Goal: Book appointment/travel/reservation

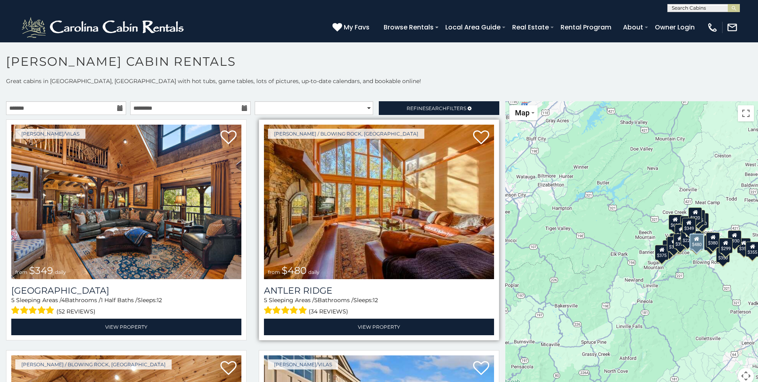
click at [300, 224] on img at bounding box center [379, 202] width 230 height 154
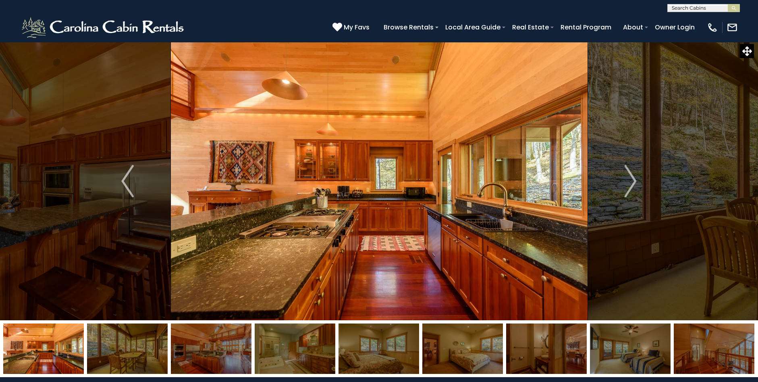
click at [632, 181] on img "Next" at bounding box center [630, 181] width 12 height 32
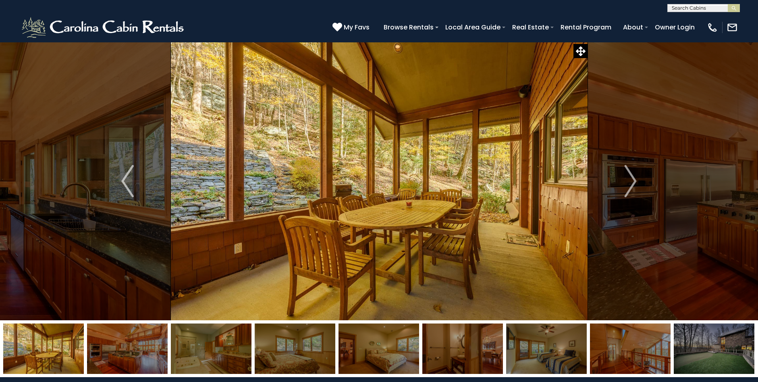
click at [632, 181] on img "Next" at bounding box center [630, 181] width 12 height 32
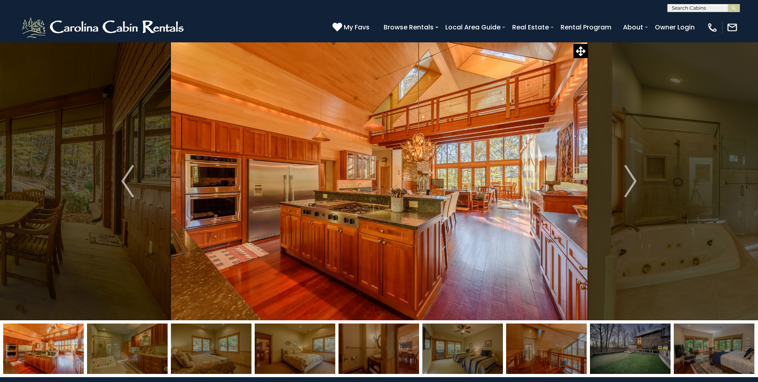
click at [632, 181] on img "Next" at bounding box center [630, 181] width 12 height 32
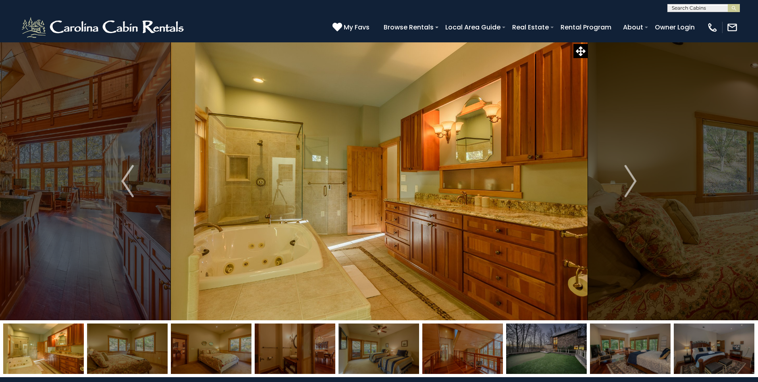
click at [632, 181] on img "Next" at bounding box center [630, 181] width 12 height 32
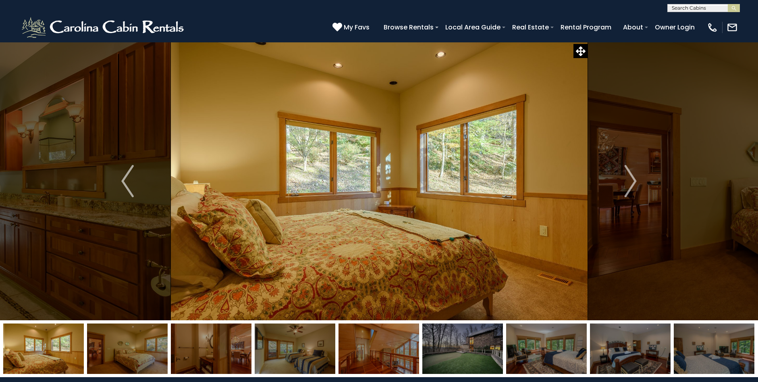
click at [632, 181] on img "Next" at bounding box center [630, 181] width 12 height 32
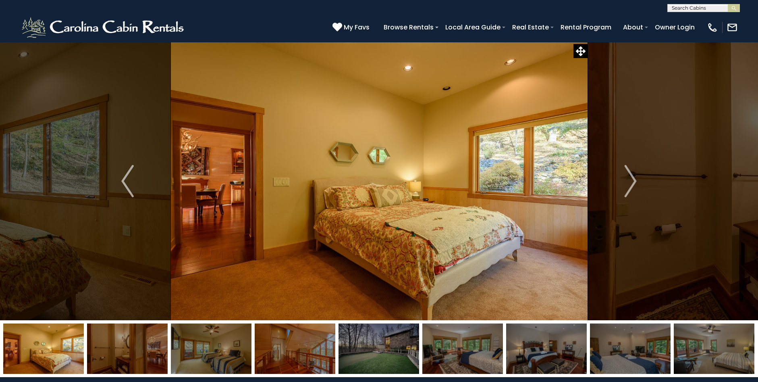
click at [632, 181] on img "Next" at bounding box center [630, 181] width 12 height 32
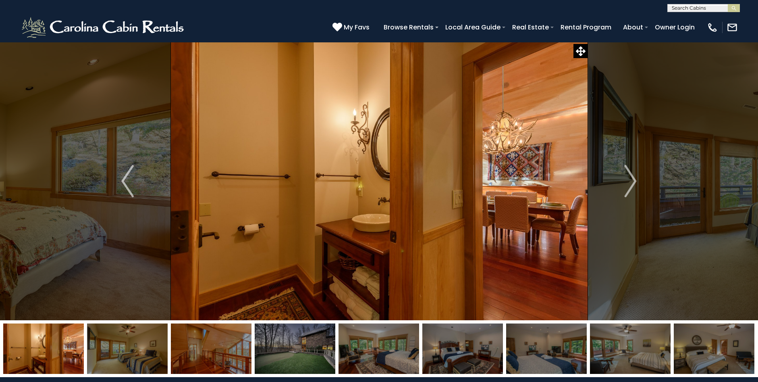
click at [632, 181] on img "Next" at bounding box center [630, 181] width 12 height 32
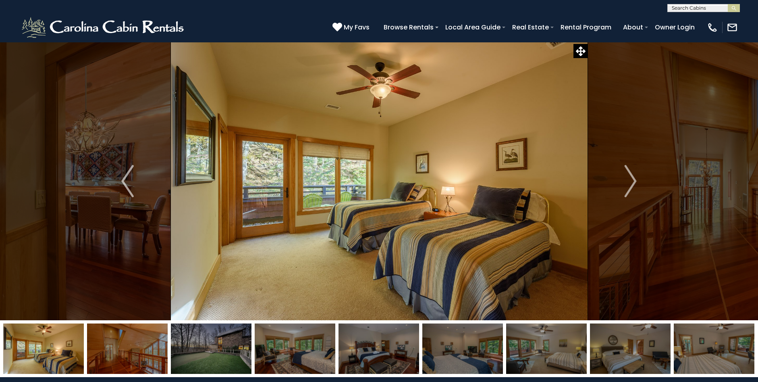
click at [632, 181] on img "Next" at bounding box center [630, 181] width 12 height 32
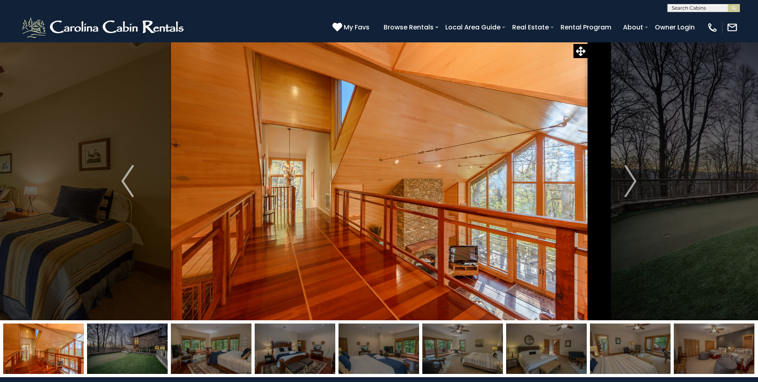
click at [632, 181] on img "Next" at bounding box center [630, 181] width 12 height 32
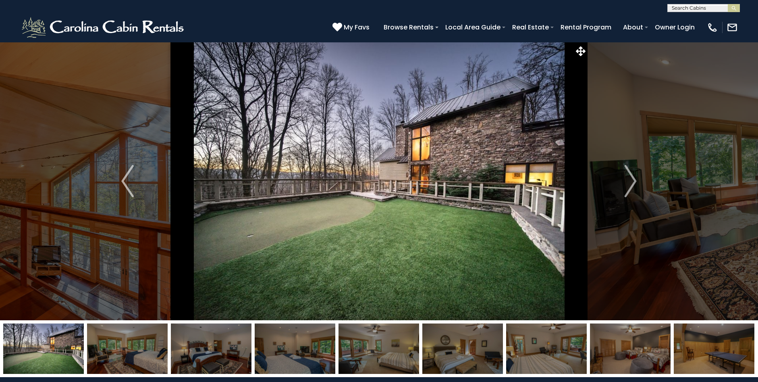
click at [632, 181] on img "Next" at bounding box center [630, 181] width 12 height 32
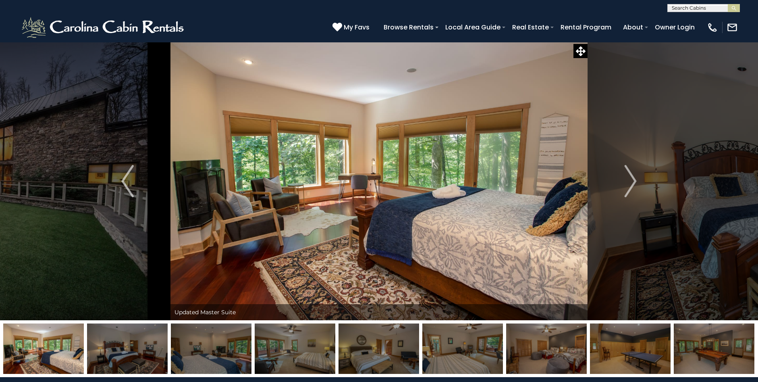
click at [632, 181] on img "Next" at bounding box center [630, 181] width 12 height 32
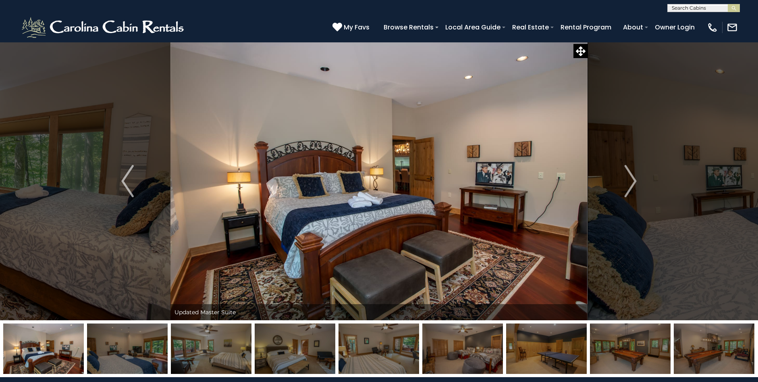
click at [632, 181] on img "Next" at bounding box center [630, 181] width 12 height 32
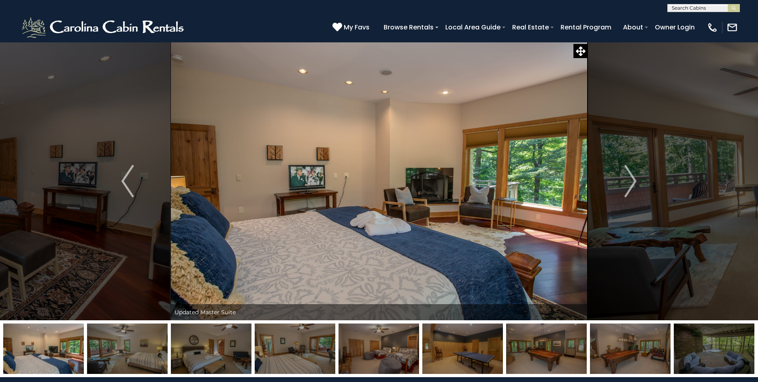
click at [632, 181] on img "Next" at bounding box center [630, 181] width 12 height 32
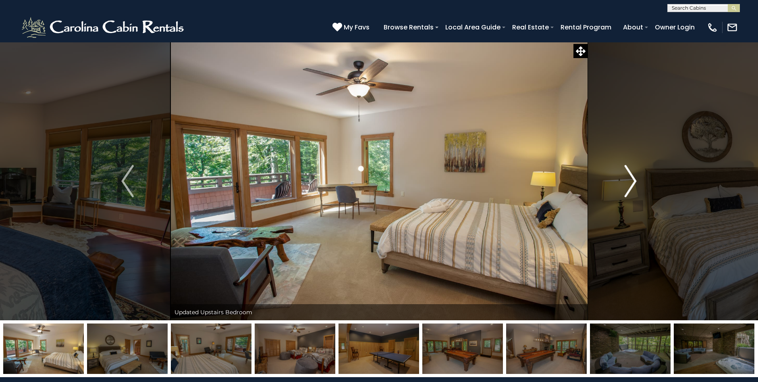
click at [629, 182] on img "Next" at bounding box center [630, 181] width 12 height 32
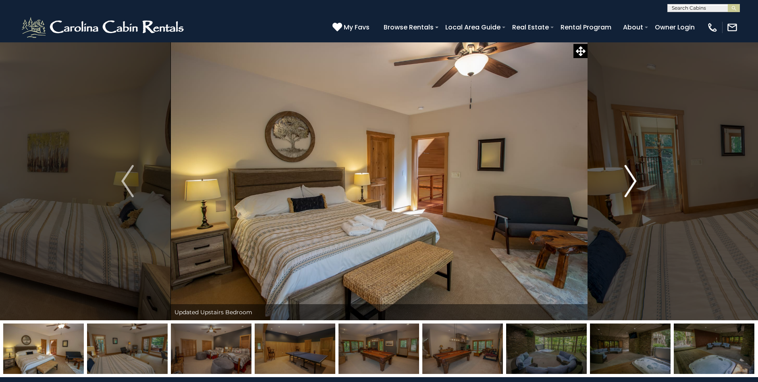
click at [629, 182] on img "Next" at bounding box center [630, 181] width 12 height 32
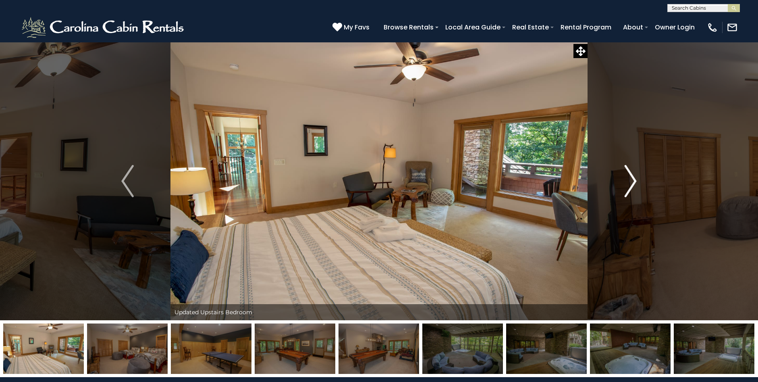
click at [626, 180] on img "Next" at bounding box center [630, 181] width 12 height 32
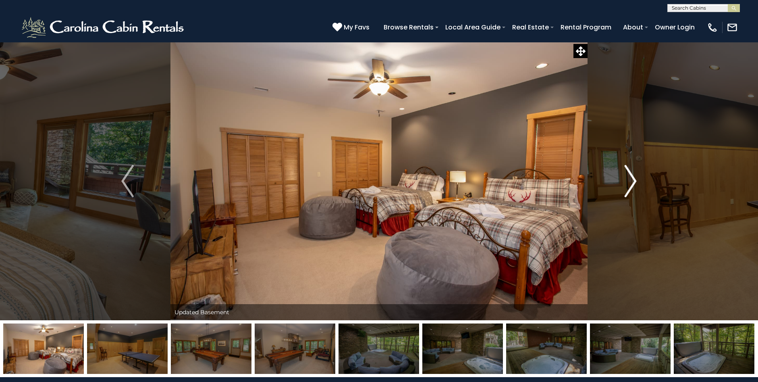
click at [626, 180] on img "Next" at bounding box center [630, 181] width 12 height 32
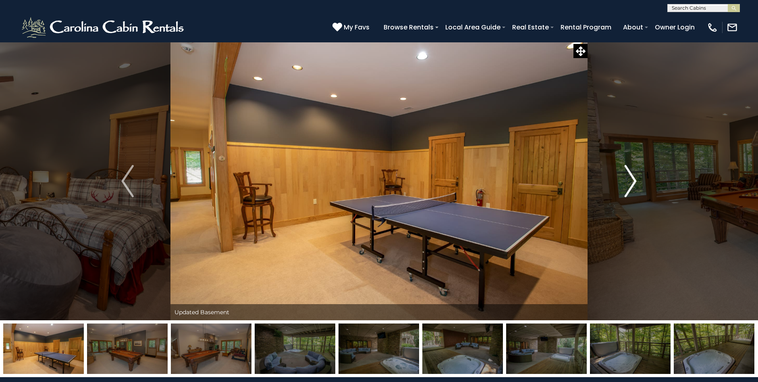
click at [626, 180] on img "Next" at bounding box center [630, 181] width 12 height 32
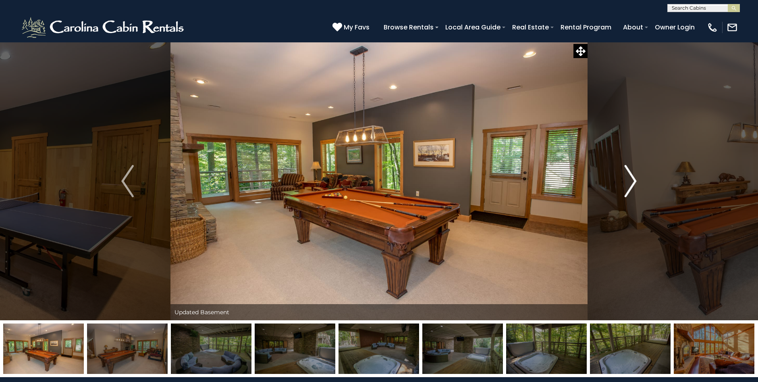
click at [626, 180] on img "Next" at bounding box center [630, 181] width 12 height 32
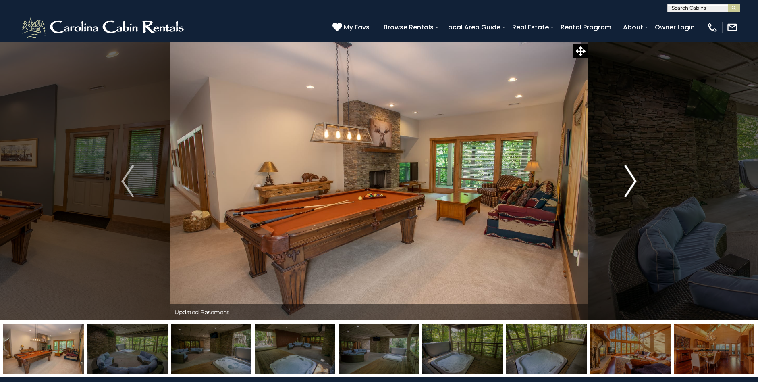
click at [636, 175] on img "Next" at bounding box center [630, 181] width 12 height 32
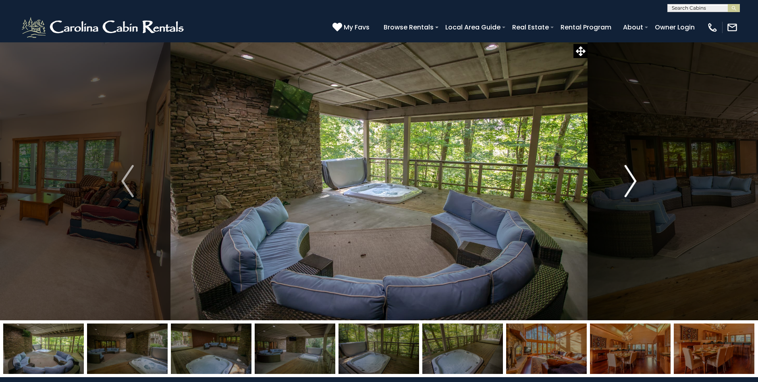
click at [636, 175] on img "Next" at bounding box center [630, 181] width 12 height 32
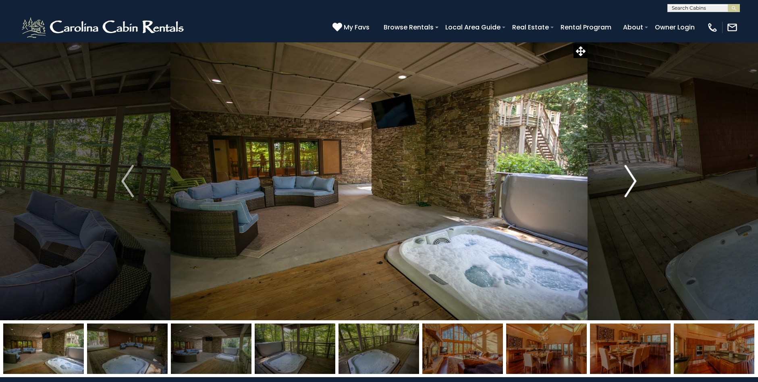
click at [636, 175] on img "Next" at bounding box center [630, 181] width 12 height 32
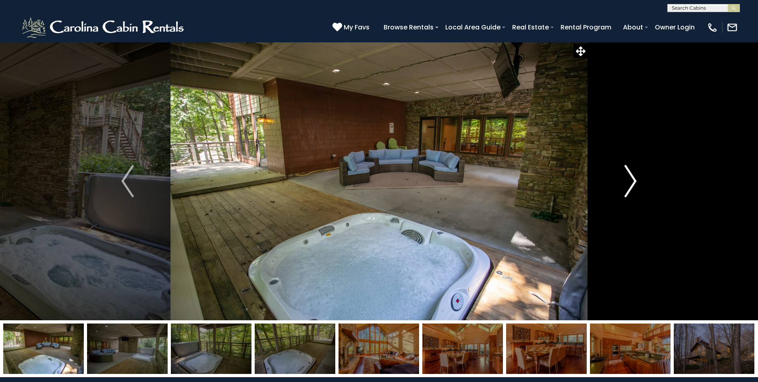
click at [636, 175] on img "Next" at bounding box center [630, 181] width 12 height 32
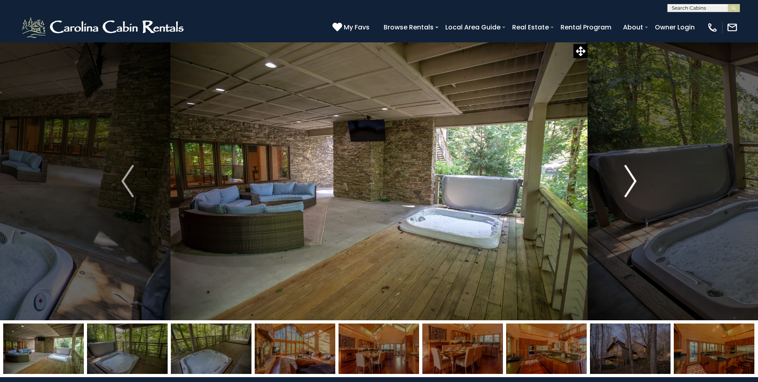
click at [636, 175] on img "Next" at bounding box center [630, 181] width 12 height 32
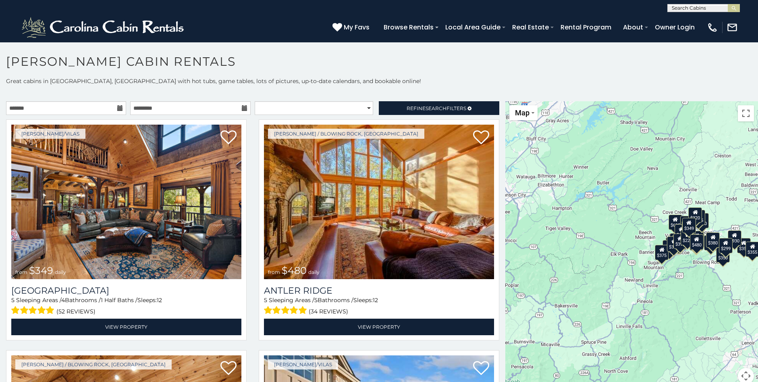
click at [117, 106] on icon at bounding box center [120, 108] width 6 height 6
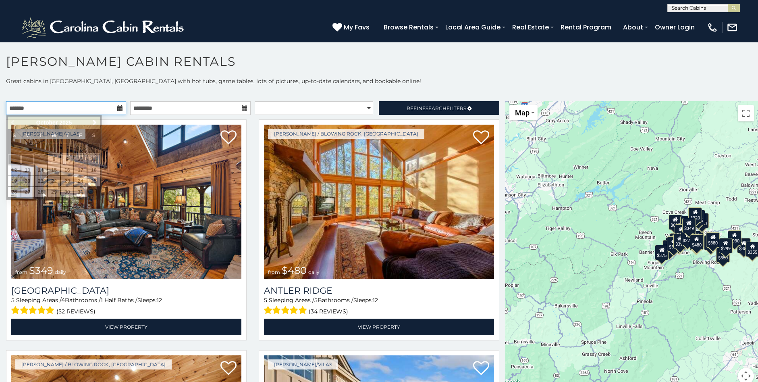
click at [107, 107] on input "text" at bounding box center [66, 108] width 120 height 14
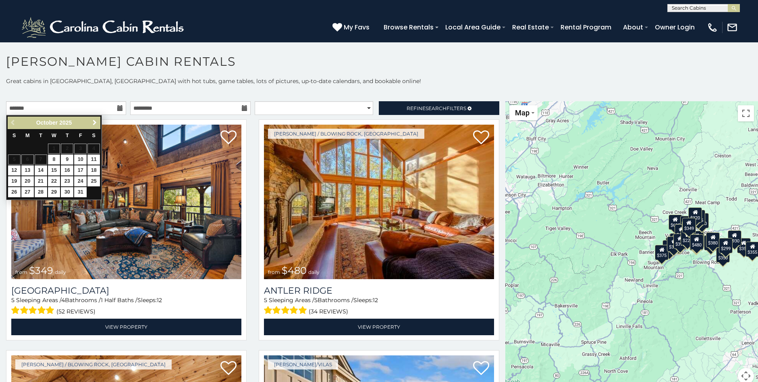
click at [92, 124] on span "Next" at bounding box center [94, 122] width 6 height 6
click at [9, 117] on div "Previous Next January 2026" at bounding box center [54, 122] width 93 height 12
click at [12, 123] on span "Previous" at bounding box center [13, 122] width 6 height 6
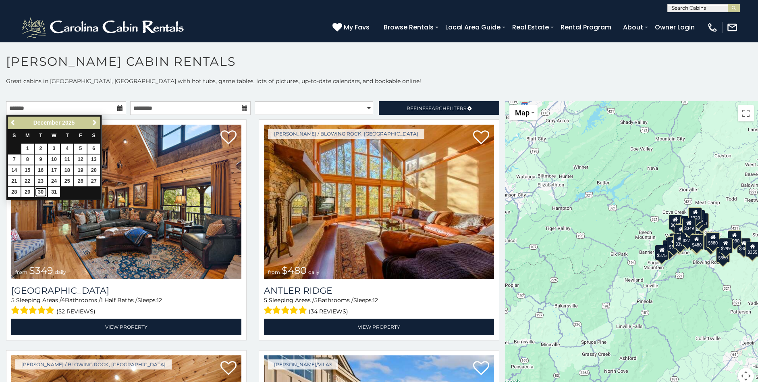
click at [38, 192] on link "30" at bounding box center [41, 192] width 12 height 10
type input "**********"
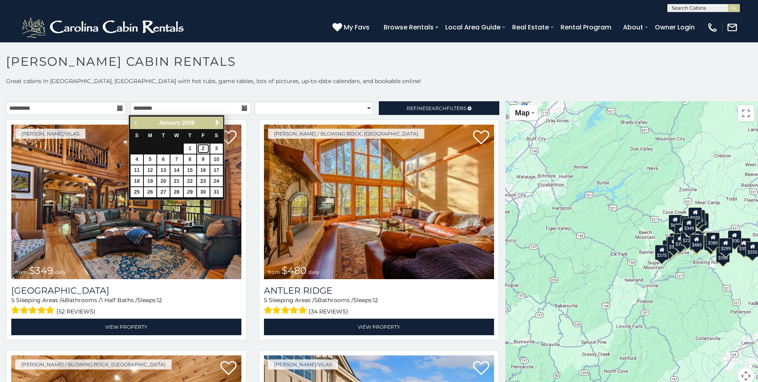
click at [200, 147] on link "2" at bounding box center [203, 148] width 12 height 10
type input "**********"
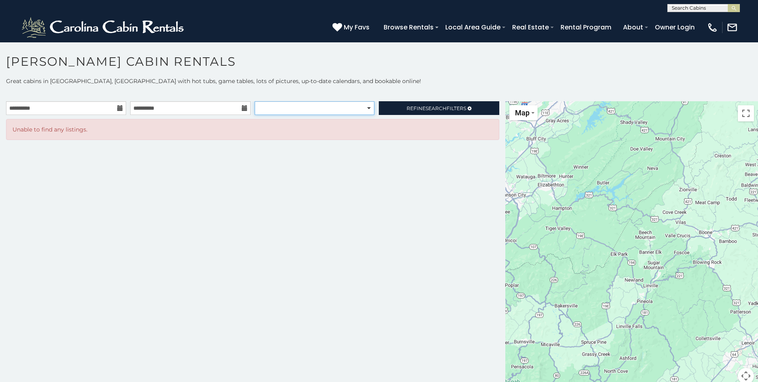
click at [363, 107] on select "**********" at bounding box center [315, 108] width 120 height 14
click at [316, 86] on div "**********" at bounding box center [379, 235] width 758 height 316
